Goal: Task Accomplishment & Management: Use online tool/utility

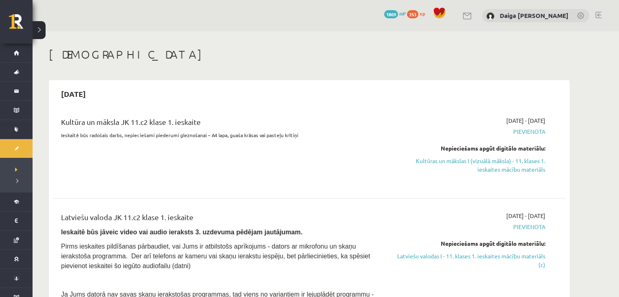
scroll to position [76, 0]
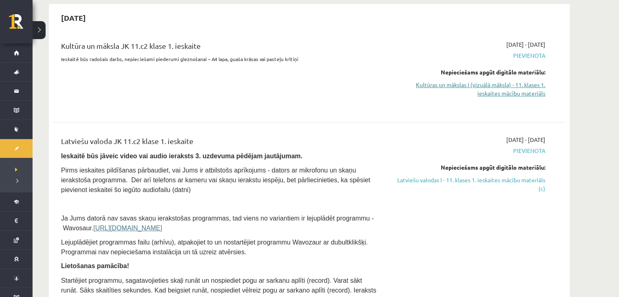
click at [473, 87] on link "Kultūras un mākslas I (vizuālā māksla) - 11. klases 1. ieskaites mācību materiā…" at bounding box center [468, 89] width 153 height 17
click at [440, 84] on link "Kultūras un mākslas I (vizuālā māksla) - 11. klases 1. ieskaites mācību materiā…" at bounding box center [468, 89] width 153 height 17
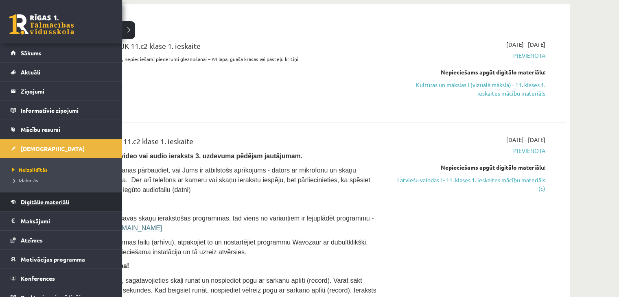
click at [38, 202] on span "Digitālie materiāli" at bounding box center [45, 201] width 48 height 7
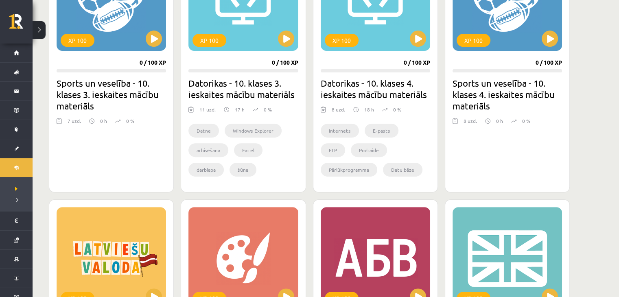
scroll to position [353, 0]
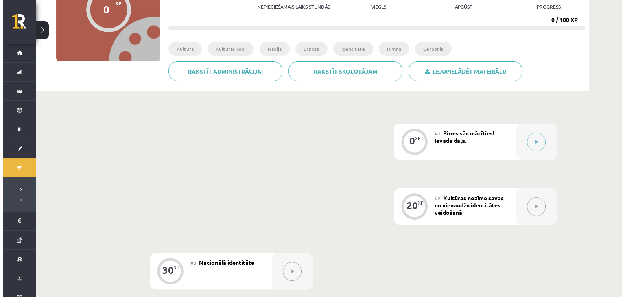
scroll to position [94, 0]
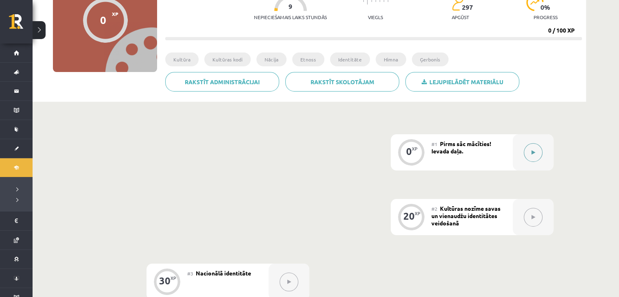
click at [533, 153] on icon at bounding box center [534, 152] width 4 height 5
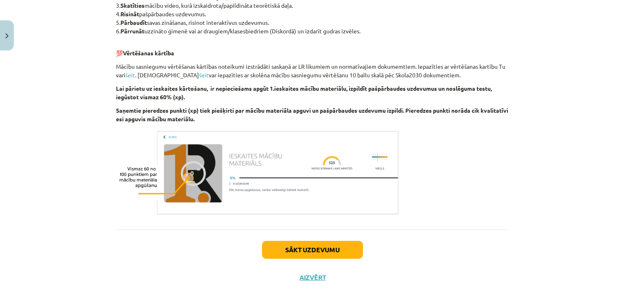
scroll to position [446, 0]
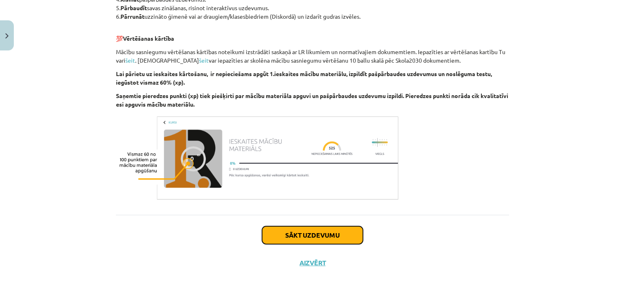
click at [280, 233] on button "Sākt uzdevumu" at bounding box center [312, 235] width 101 height 18
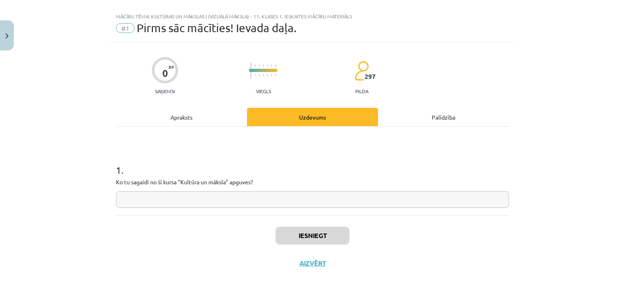
click at [269, 203] on input "text" at bounding box center [312, 199] width 393 height 17
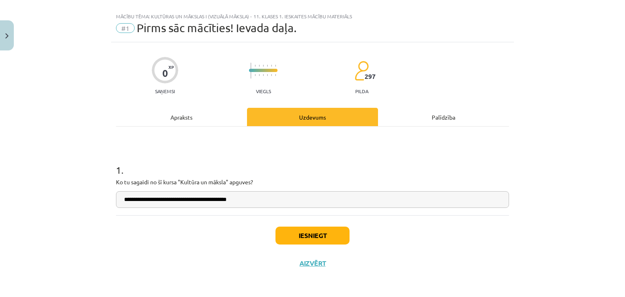
click at [153, 201] on input "**********" at bounding box center [312, 199] width 393 height 17
click at [278, 202] on input "**********" at bounding box center [312, 199] width 393 height 17
type input "**********"
click at [294, 238] on button "Iesniegt" at bounding box center [313, 236] width 74 height 18
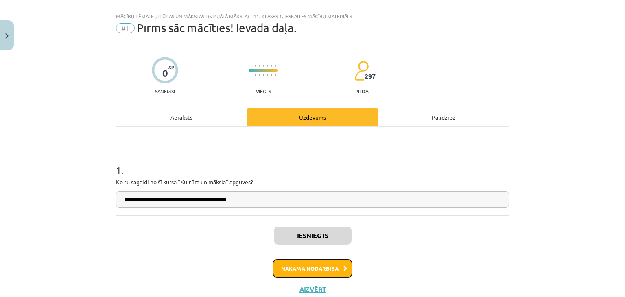
click at [311, 267] on button "Nākamā nodarbība" at bounding box center [313, 268] width 80 height 19
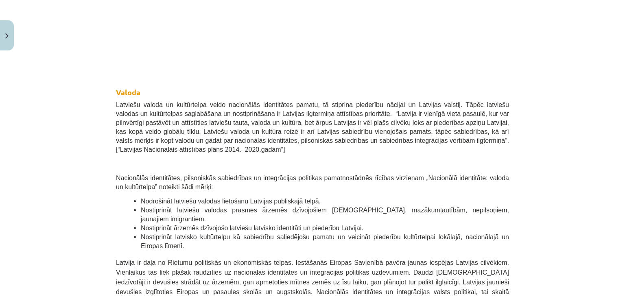
scroll to position [0, 0]
